Goal: Task Accomplishment & Management: Manage account settings

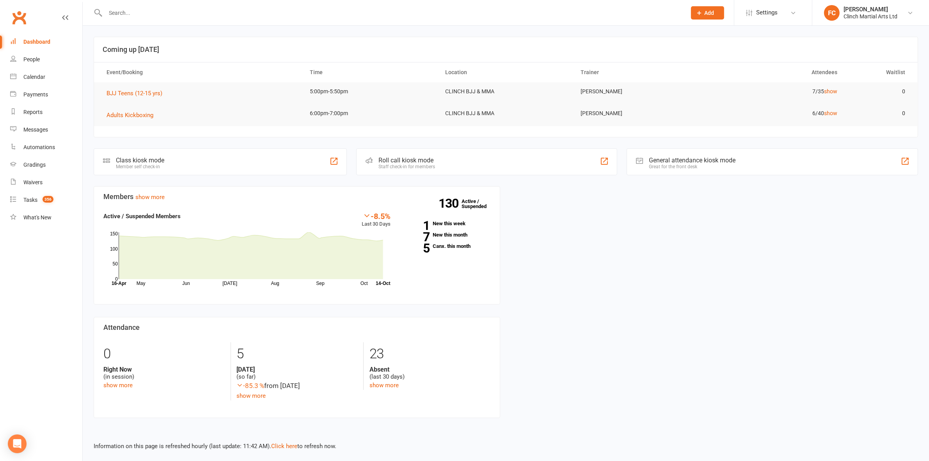
click at [154, 12] on input "text" at bounding box center [392, 12] width 578 height 11
paste input "Zion Tofae"
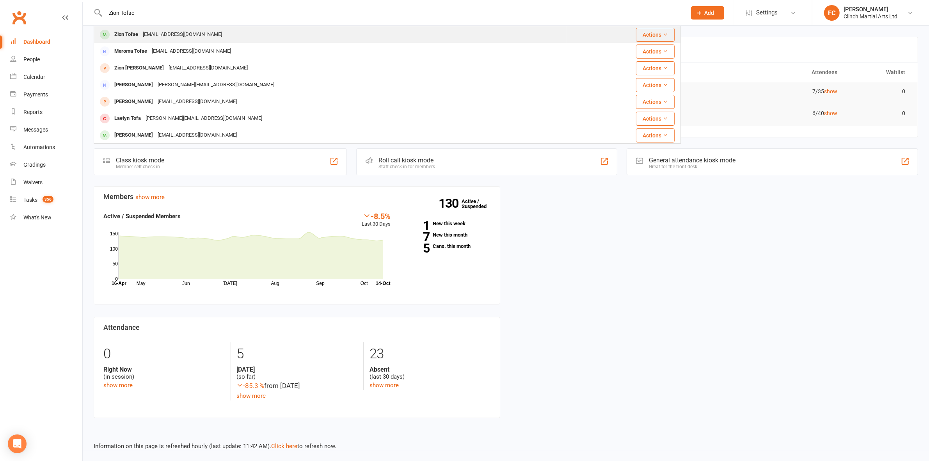
type input "Zion Tofae"
click at [149, 36] on div "[EMAIL_ADDRESS][DOMAIN_NAME]" at bounding box center [182, 34] width 84 height 11
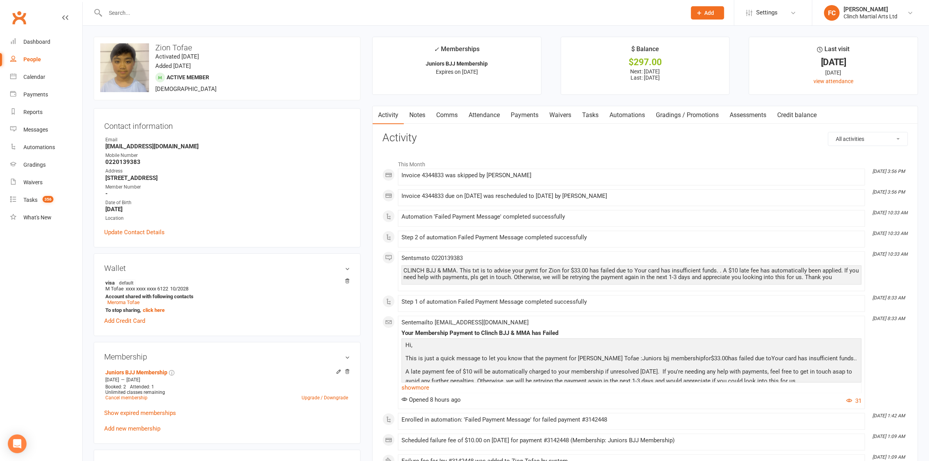
click at [521, 115] on link "Payments" at bounding box center [524, 115] width 39 height 18
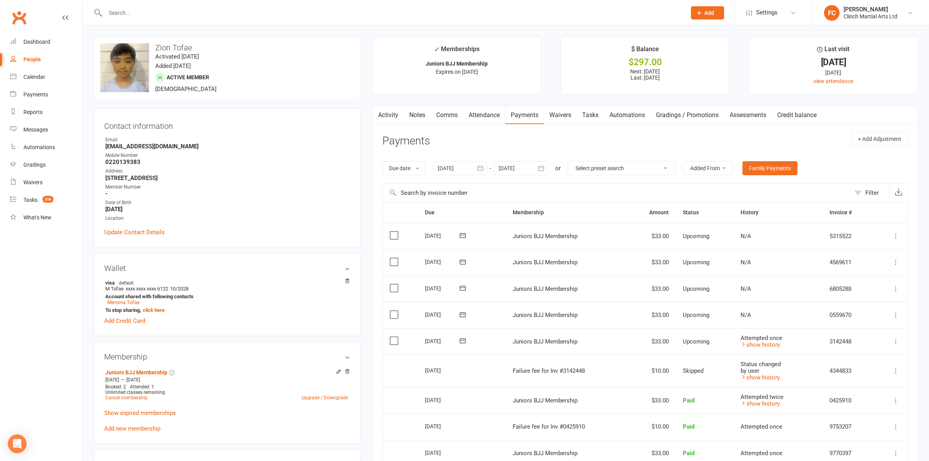
click at [548, 73] on ul "✓ Memberships Juniors BJJ Membership Expires on 14th December, 2025 $ Balance $…" at bounding box center [645, 66] width 546 height 58
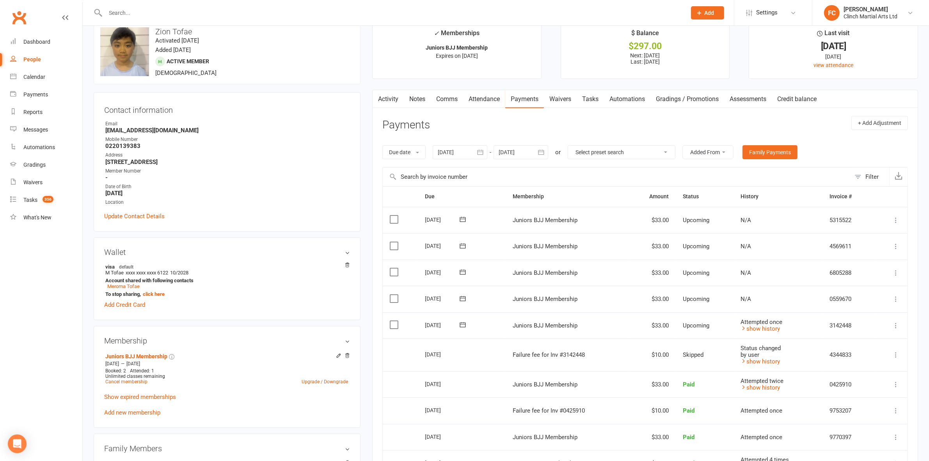
scroll to position [49, 0]
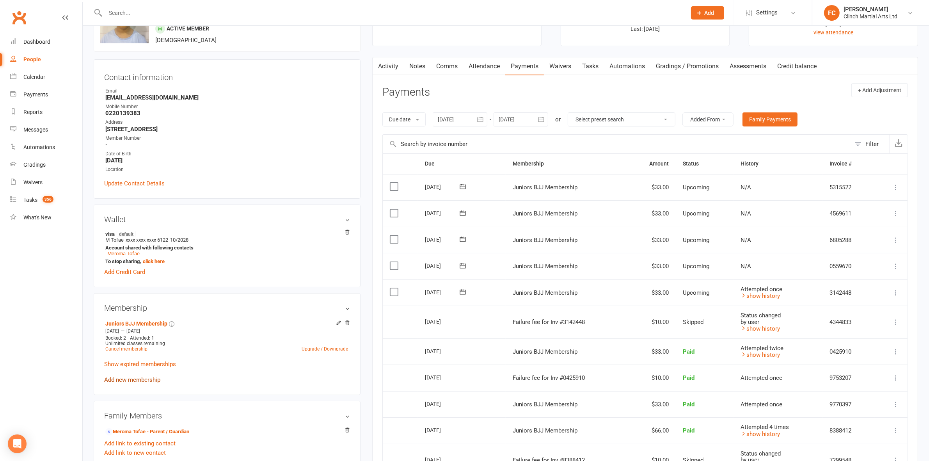
click at [137, 383] on link "Add new membership" at bounding box center [132, 379] width 56 height 7
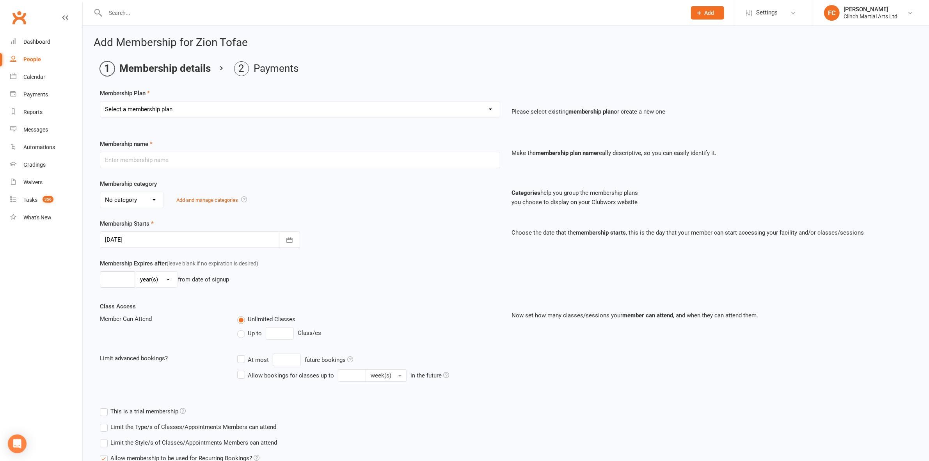
click at [172, 109] on select "Select a membership plan Juniors BJJ Membership 2 Week Trial Program Adults Ful…" at bounding box center [300, 109] width 400 height 16
select select "0"
click at [100, 101] on select "Select a membership plan Juniors BJJ Membership 2 Week Trial Program Adults Ful…" at bounding box center [300, 109] width 400 height 16
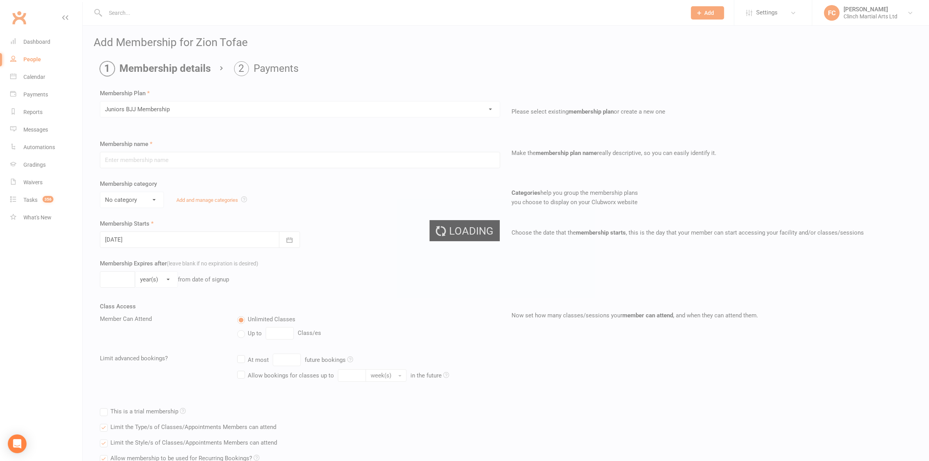
type input "Juniors BJJ Membership"
select select "3"
type input "3"
select select "2"
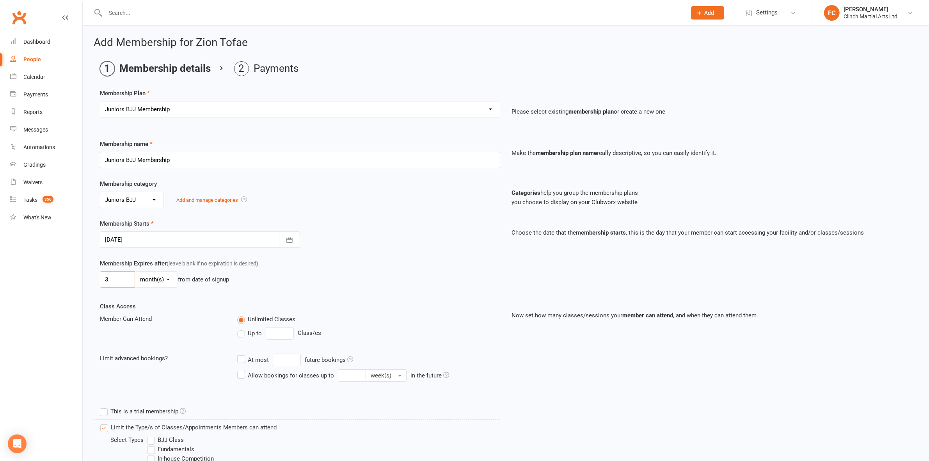
drag, startPoint x: 122, startPoint y: 275, endPoint x: 81, endPoint y: 282, distance: 41.1
click at [81, 282] on ui-view "Prospect Member Non-attending contact Bulk message Add Settings Event Templates…" at bounding box center [464, 374] width 929 height 745
type input "0"
click at [413, 279] on div "0 day(s) week(s) month(s) year(s) from date of signup" at bounding box center [300, 279] width 400 height 16
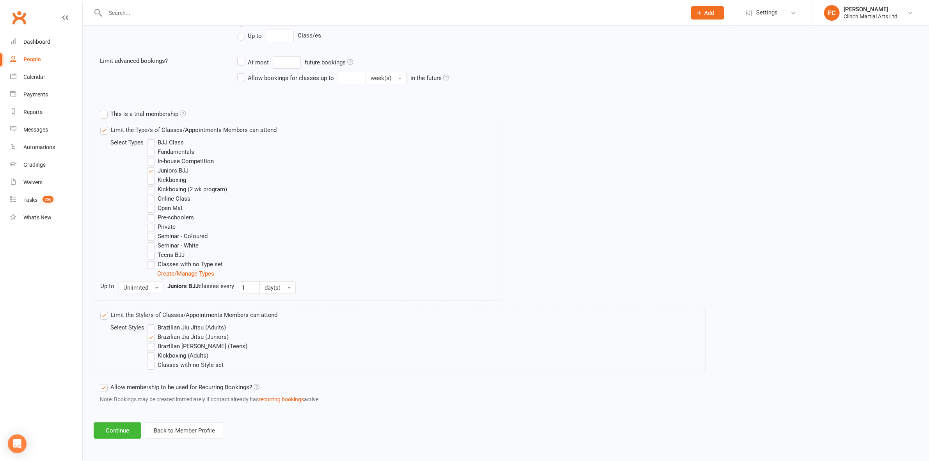
scroll to position [299, 0]
click at [118, 428] on button "Continue" at bounding box center [118, 430] width 48 height 16
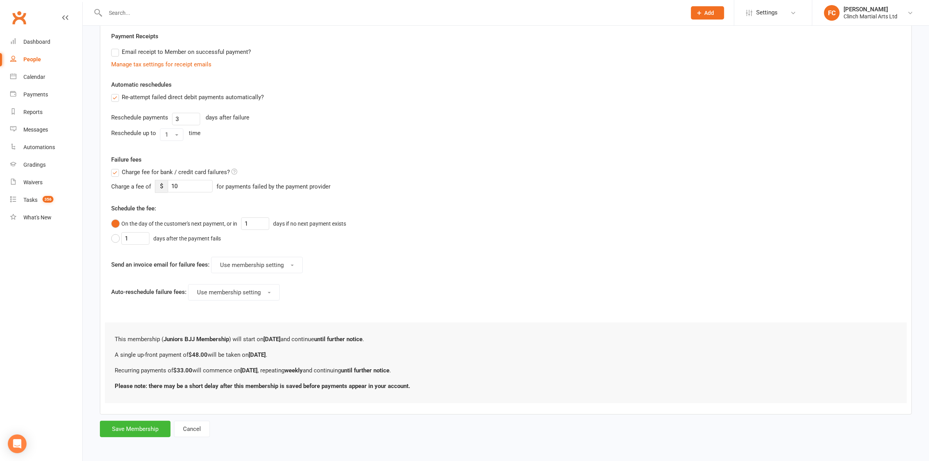
scroll to position [0, 0]
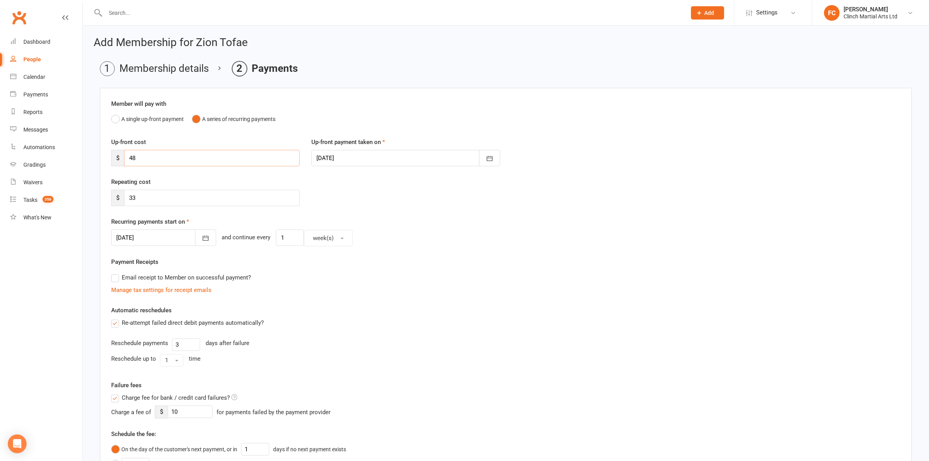
drag, startPoint x: 151, startPoint y: 161, endPoint x: 108, endPoint y: 158, distance: 43.4
click at [108, 158] on div "Up-front cost $ 48" at bounding box center [205, 151] width 200 height 29
type input "0"
drag, startPoint x: 34, startPoint y: 59, endPoint x: 34, endPoint y: 37, distance: 21.9
drag, startPoint x: 198, startPoint y: 39, endPoint x: 259, endPoint y: 39, distance: 61.7
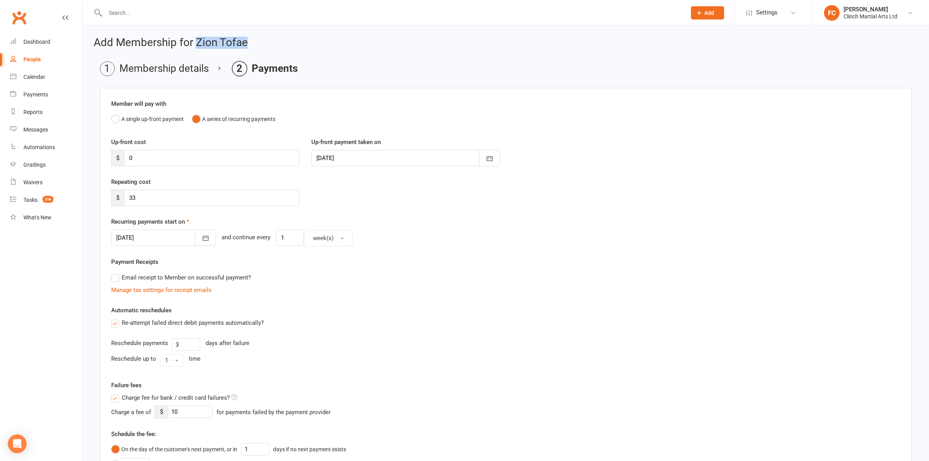
click at [259, 39] on h2 "Add Membership for Zion Tofae" at bounding box center [506, 43] width 824 height 12
copy h2 "Zion Tofae"
drag, startPoint x: 149, startPoint y: 197, endPoint x: 122, endPoint y: 197, distance: 27.3
click at [122, 197] on div "$ 33" at bounding box center [205, 198] width 188 height 16
type input "66"
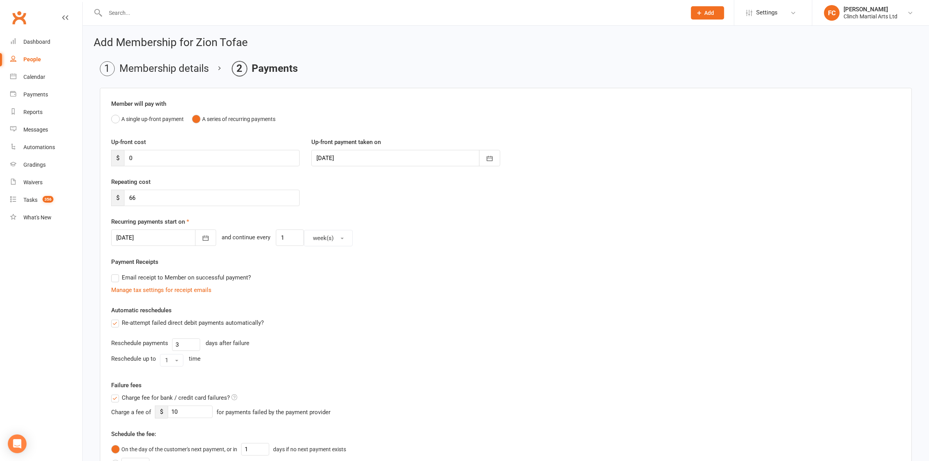
click at [153, 238] on div at bounding box center [163, 237] width 105 height 16
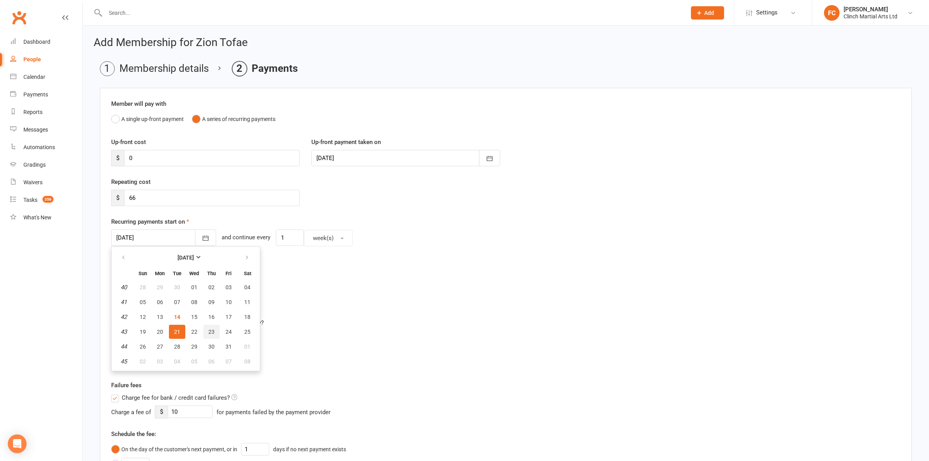
click at [209, 331] on span "23" at bounding box center [211, 332] width 6 height 6
type input "23 Oct 2025"
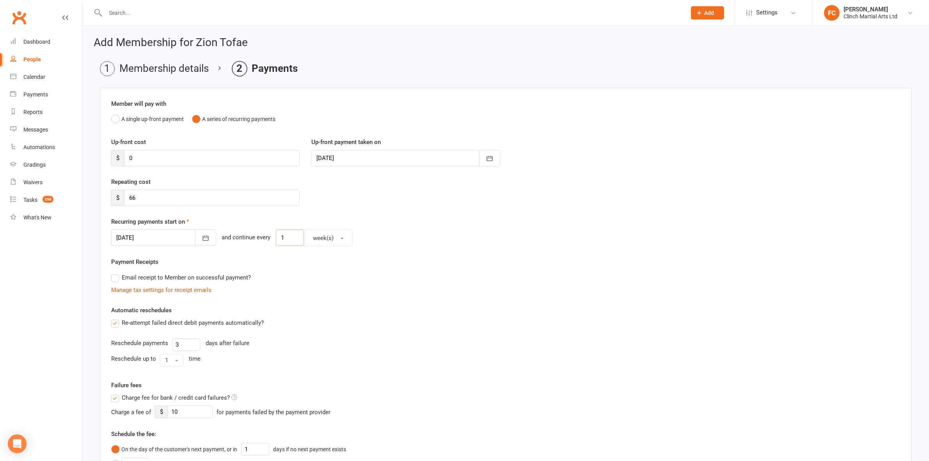
drag, startPoint x: 285, startPoint y: 240, endPoint x: 261, endPoint y: 242, distance: 23.9
click at [261, 242] on div "23 Oct 2025 October 2025 Sun Mon Tue Wed Thu Fri Sat 40 28 29 30 01 02 03 04 41…" at bounding box center [505, 237] width 789 height 17
type input "2"
click at [346, 279] on div "Email receipt to Member on successful payment?" at bounding box center [503, 278] width 796 height 16
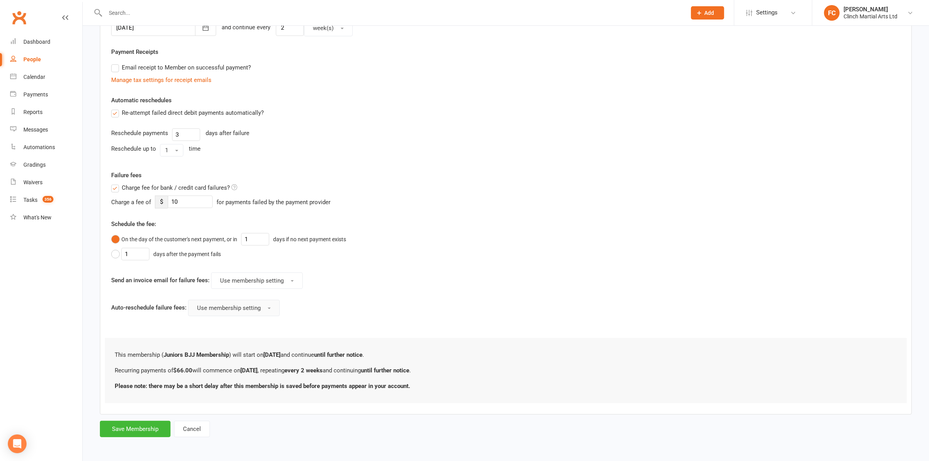
scroll to position [211, 0]
click at [118, 430] on button "Save Membership" at bounding box center [135, 429] width 71 height 16
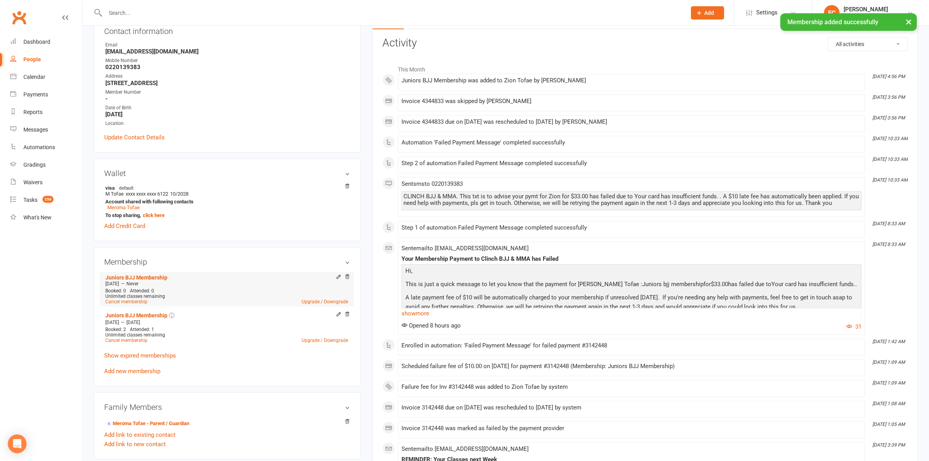
scroll to position [98, 0]
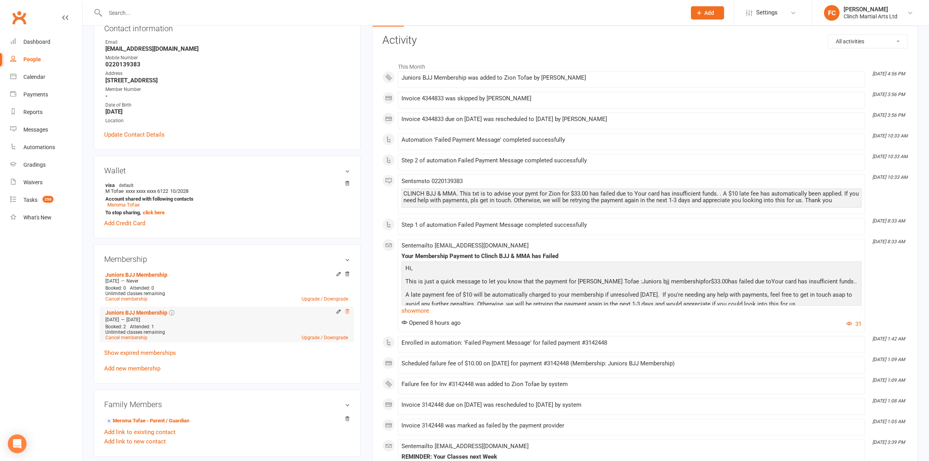
click at [348, 313] on icon at bounding box center [348, 311] width 4 height 4
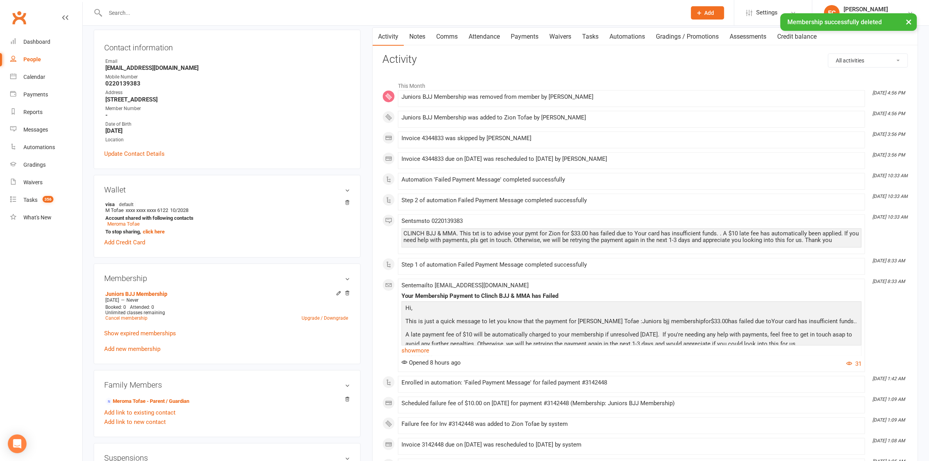
scroll to position [0, 0]
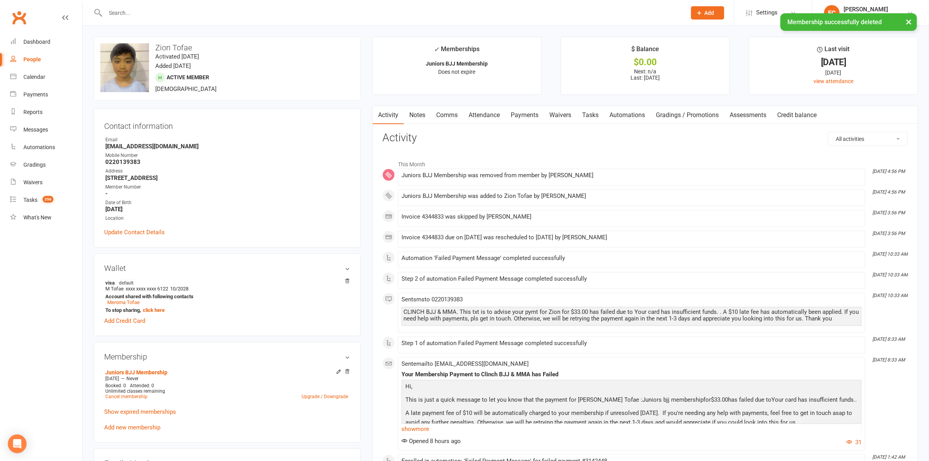
click at [528, 114] on link "Payments" at bounding box center [524, 115] width 39 height 18
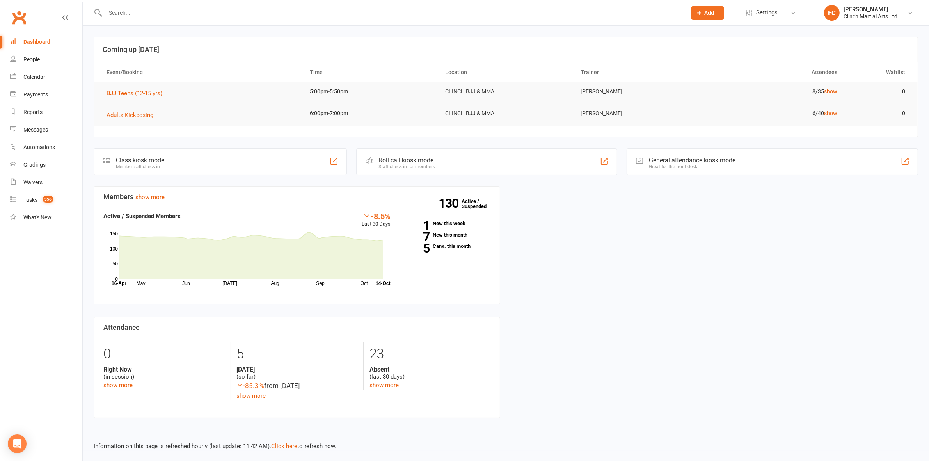
click at [145, 13] on input "text" at bounding box center [392, 12] width 578 height 11
paste input "Zion Tofae"
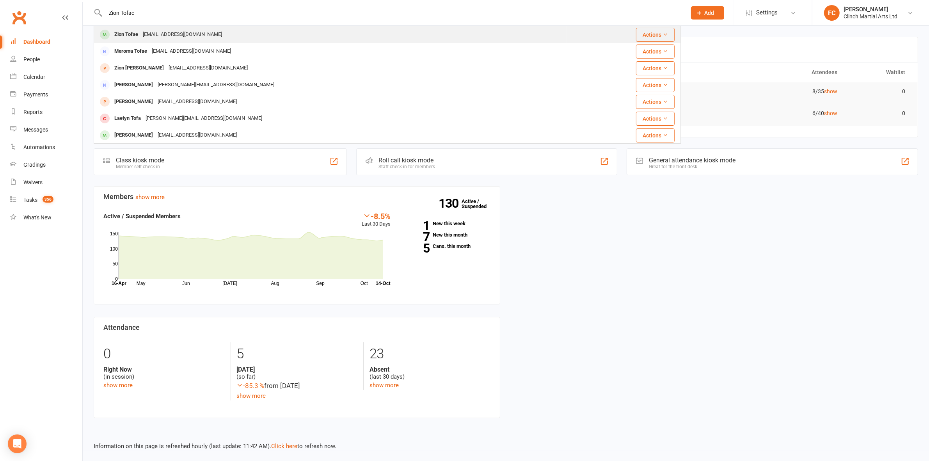
type input "Zion Tofae"
click at [142, 34] on div "[EMAIL_ADDRESS][DOMAIN_NAME]" at bounding box center [182, 34] width 84 height 11
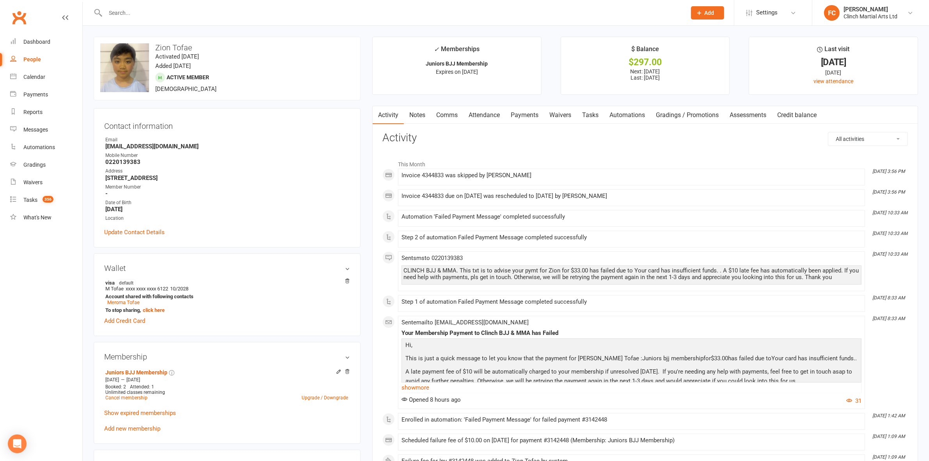
click at [530, 116] on link "Payments" at bounding box center [524, 115] width 39 height 18
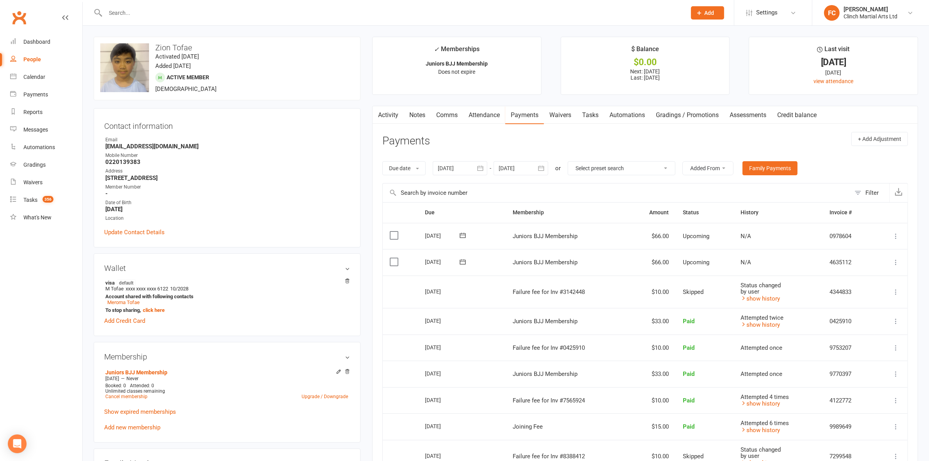
click at [364, 286] on div "upload photo change photo Zion Tofae Activated [DATE] Added [DATE] Active membe…" at bounding box center [227, 443] width 279 height 812
click at [554, 30] on div "upload photo change photo Zion Tofae Activated 12 September, 2025 Added 12 Sept…" at bounding box center [506, 437] width 846 height 823
click at [519, 170] on div at bounding box center [521, 168] width 55 height 14
click at [629, 291] on span "06" at bounding box center [630, 291] width 6 height 6
type input "06 Dec 2025"
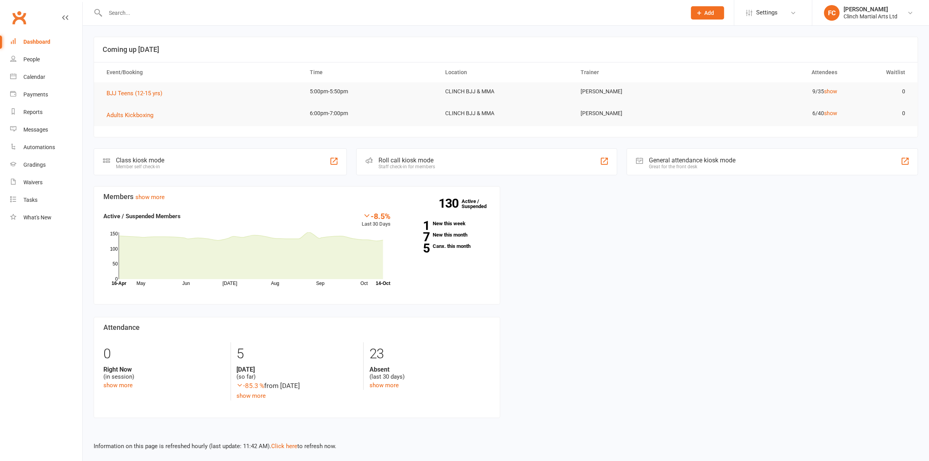
click at [288, 16] on input "text" at bounding box center [392, 12] width 578 height 11
paste input "[PERSON_NAME]"
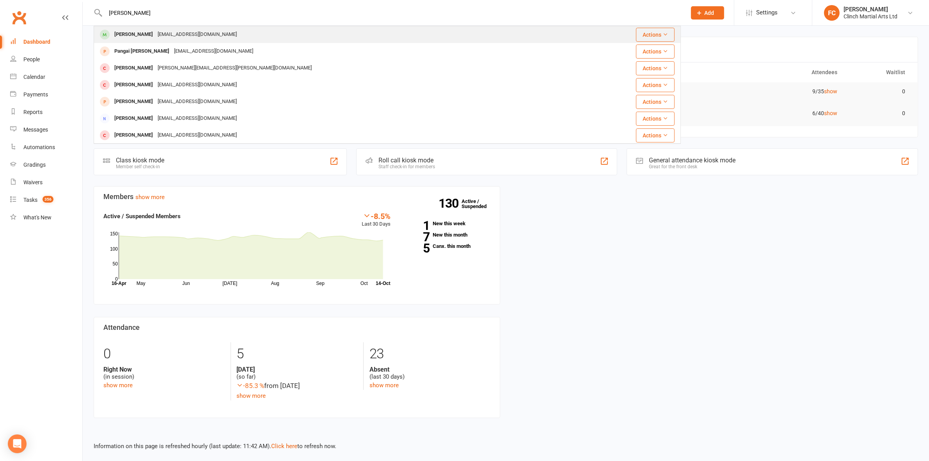
type input "[PERSON_NAME]"
click at [169, 34] on div "[EMAIL_ADDRESS][DOMAIN_NAME]" at bounding box center [197, 34] width 84 height 11
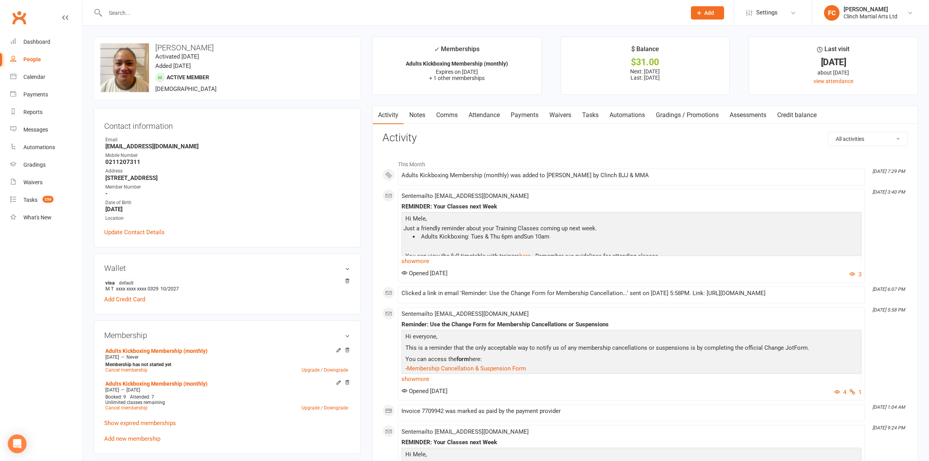
click at [558, 116] on link "Waivers" at bounding box center [560, 115] width 33 height 18
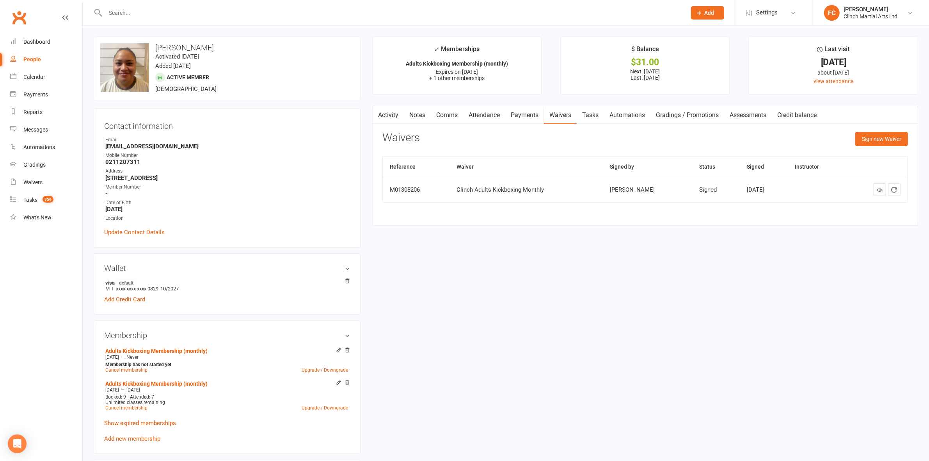
click at [528, 116] on link "Payments" at bounding box center [524, 115] width 39 height 18
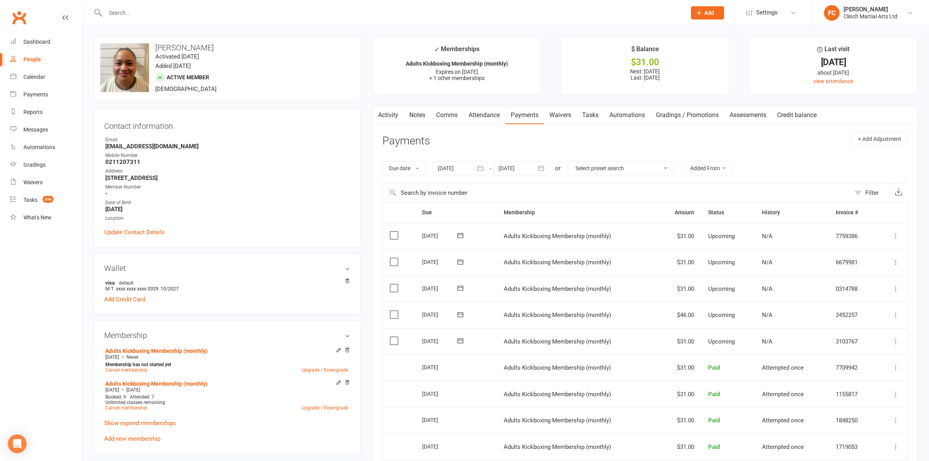
click at [387, 110] on link "Activity" at bounding box center [388, 115] width 31 height 18
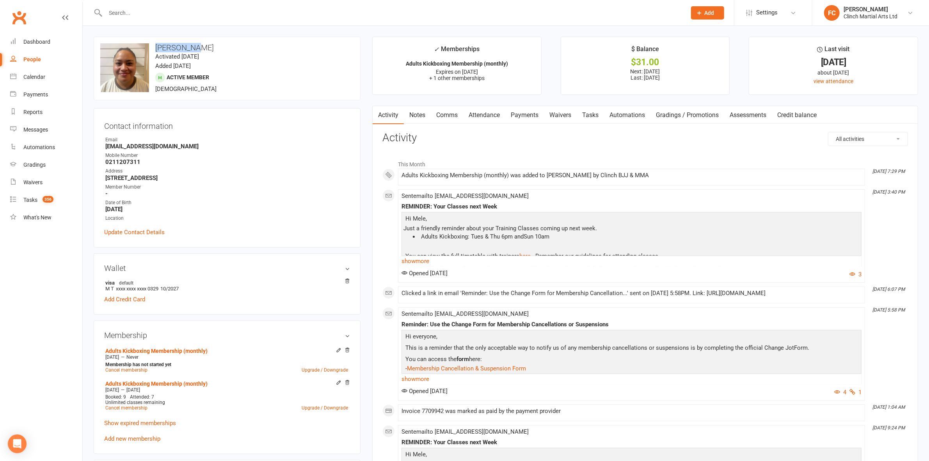
drag, startPoint x: 156, startPoint y: 46, endPoint x: 208, endPoint y: 43, distance: 51.2
click at [208, 43] on h3 "[PERSON_NAME]" at bounding box center [227, 47] width 254 height 9
copy h3 "[PERSON_NAME]"
click at [528, 115] on link "Payments" at bounding box center [524, 115] width 39 height 18
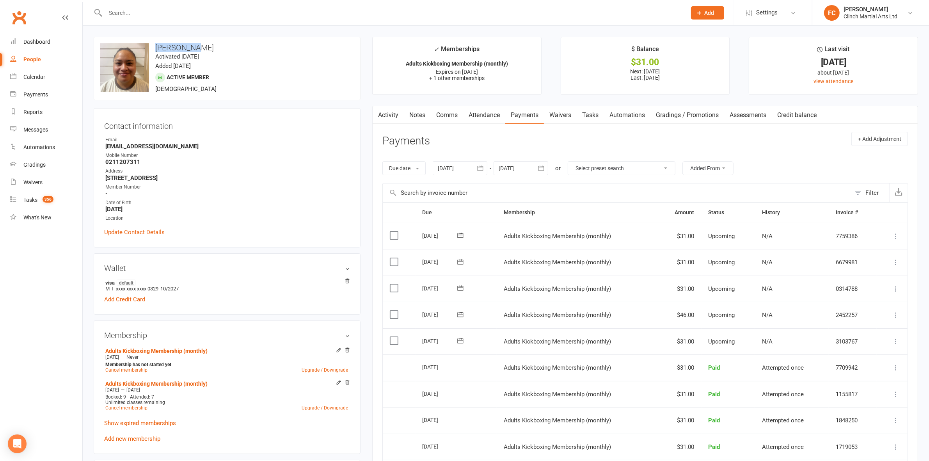
drag, startPoint x: 156, startPoint y: 45, endPoint x: 207, endPoint y: 46, distance: 51.1
click at [207, 46] on h3 "[PERSON_NAME]" at bounding box center [227, 47] width 254 height 9
copy h3 "[PERSON_NAME]"
click at [393, 115] on link "Activity" at bounding box center [388, 115] width 31 height 18
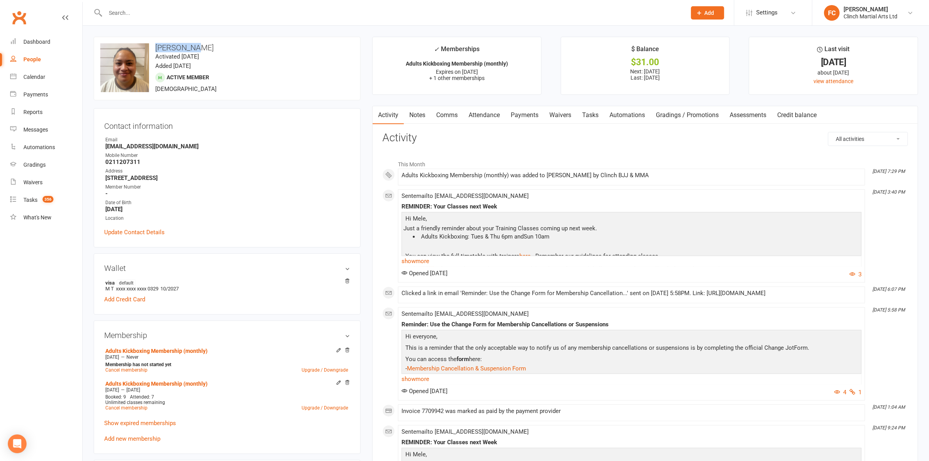
click at [525, 117] on link "Payments" at bounding box center [524, 115] width 39 height 18
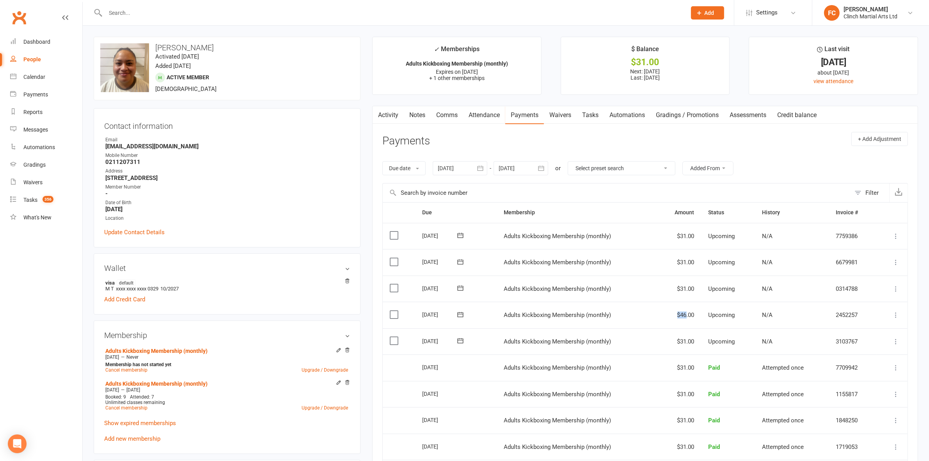
drag, startPoint x: 669, startPoint y: 315, endPoint x: 685, endPoint y: 315, distance: 15.6
click at [685, 315] on td "$46.00" at bounding box center [679, 315] width 44 height 27
copy td "$46"
